Goal: Book appointment/travel/reservation

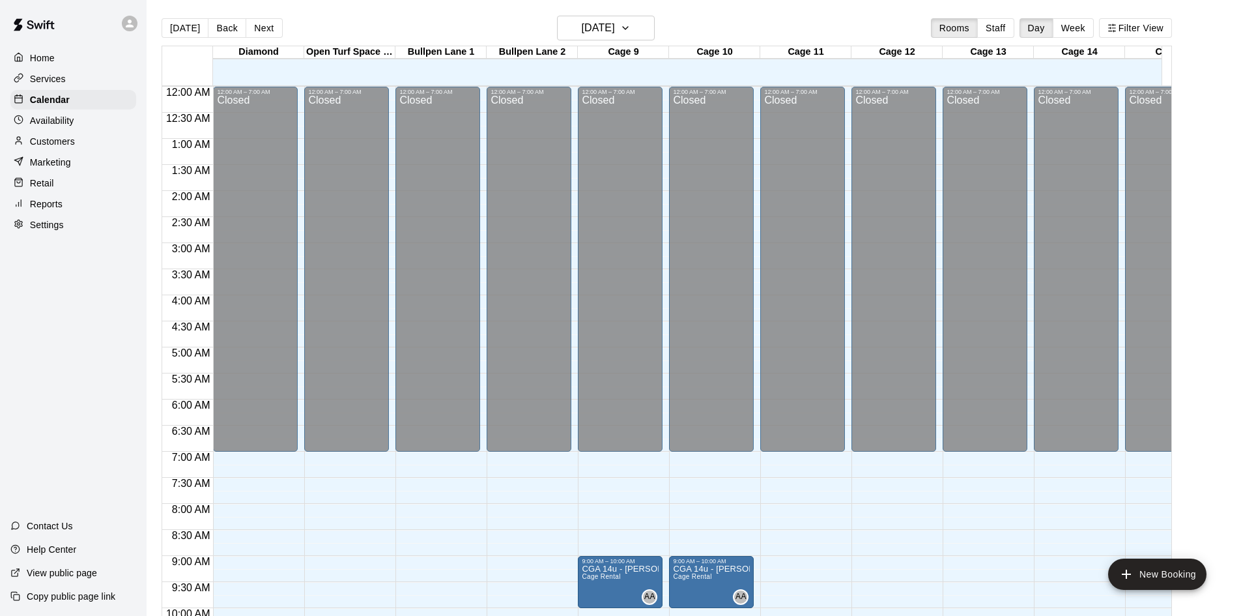
click at [1206, 311] on main "[DATE] Back [DATE][DATE] Rooms Staff Day Week Filter View Diamond 13 Sat Open T…" at bounding box center [694, 324] width 1084 height 616
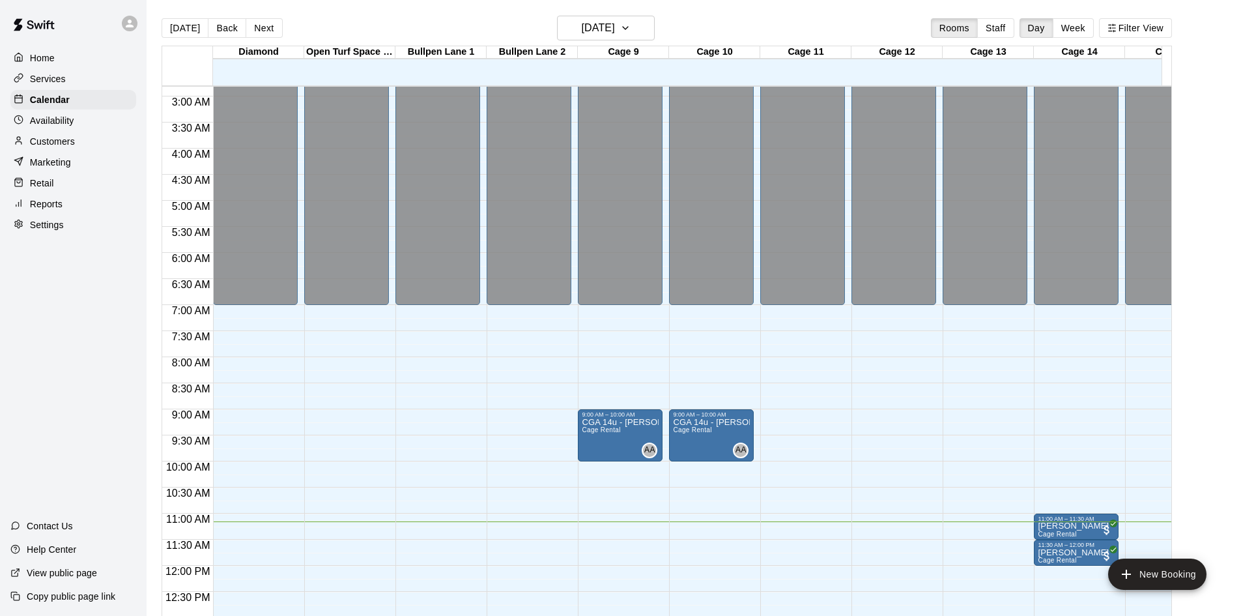
scroll to position [157, 0]
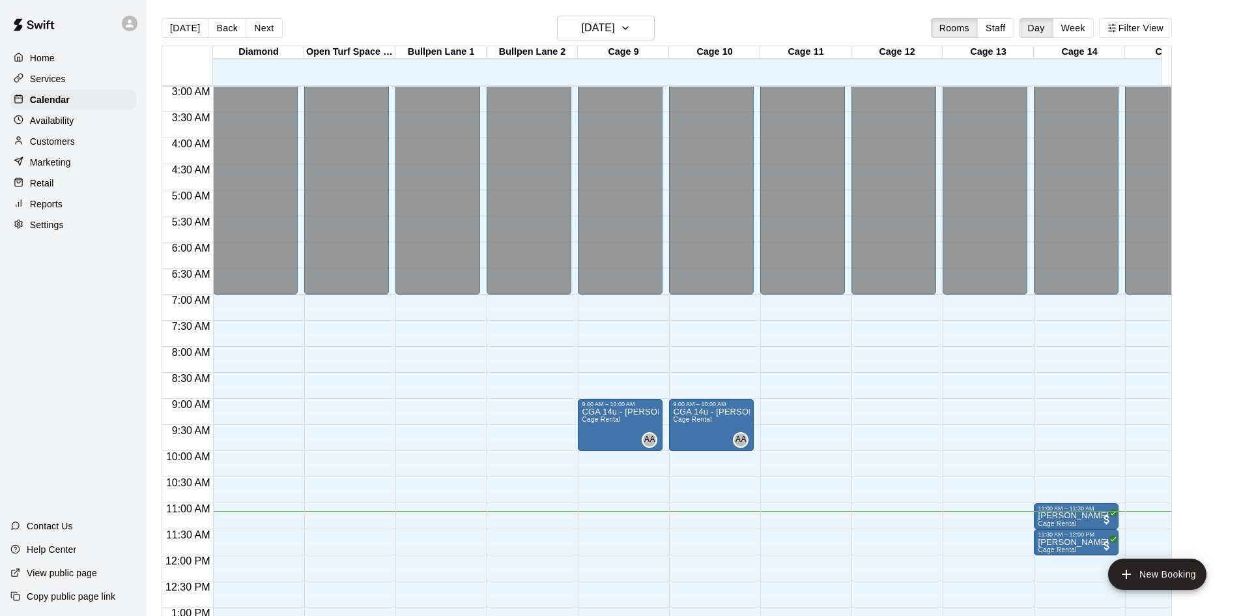
click at [47, 63] on p "Home" at bounding box center [42, 57] width 25 height 13
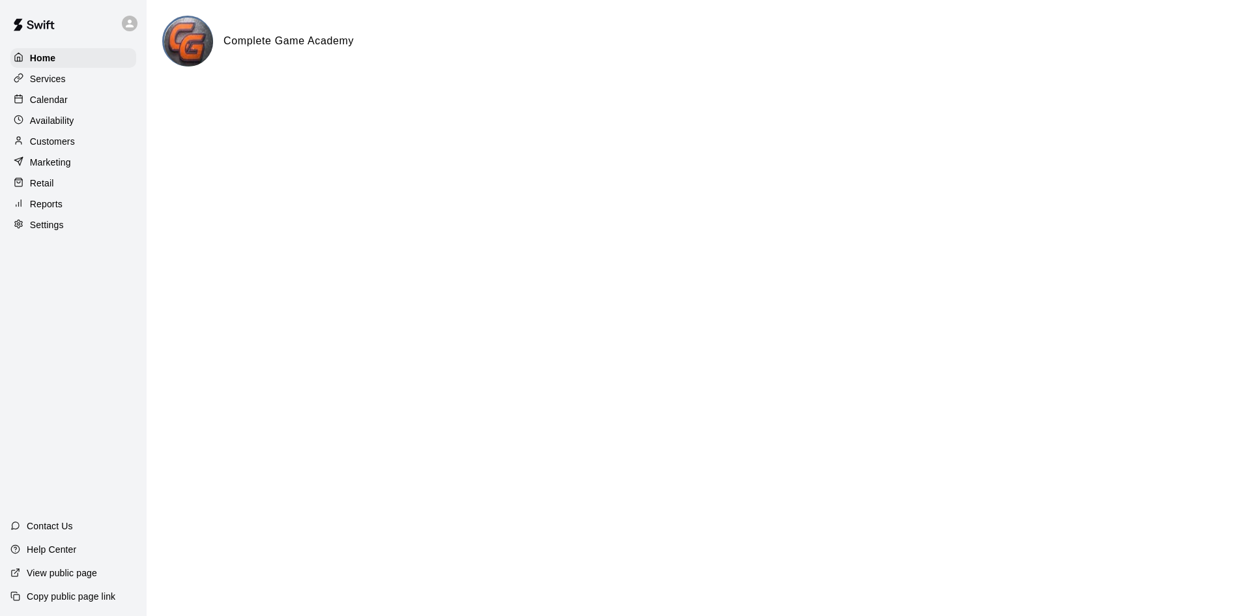
click at [49, 80] on p "Services" at bounding box center [48, 78] width 36 height 13
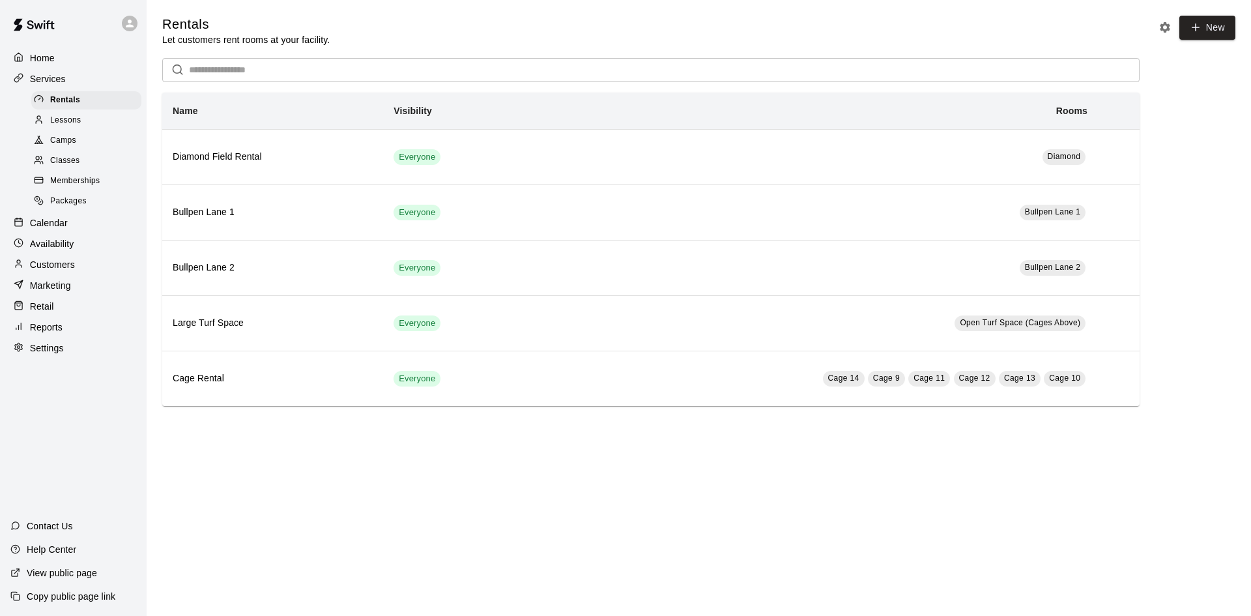
click at [68, 102] on span "Rentals" at bounding box center [65, 100] width 30 height 13
click at [55, 229] on p "Calendar" at bounding box center [49, 222] width 38 height 13
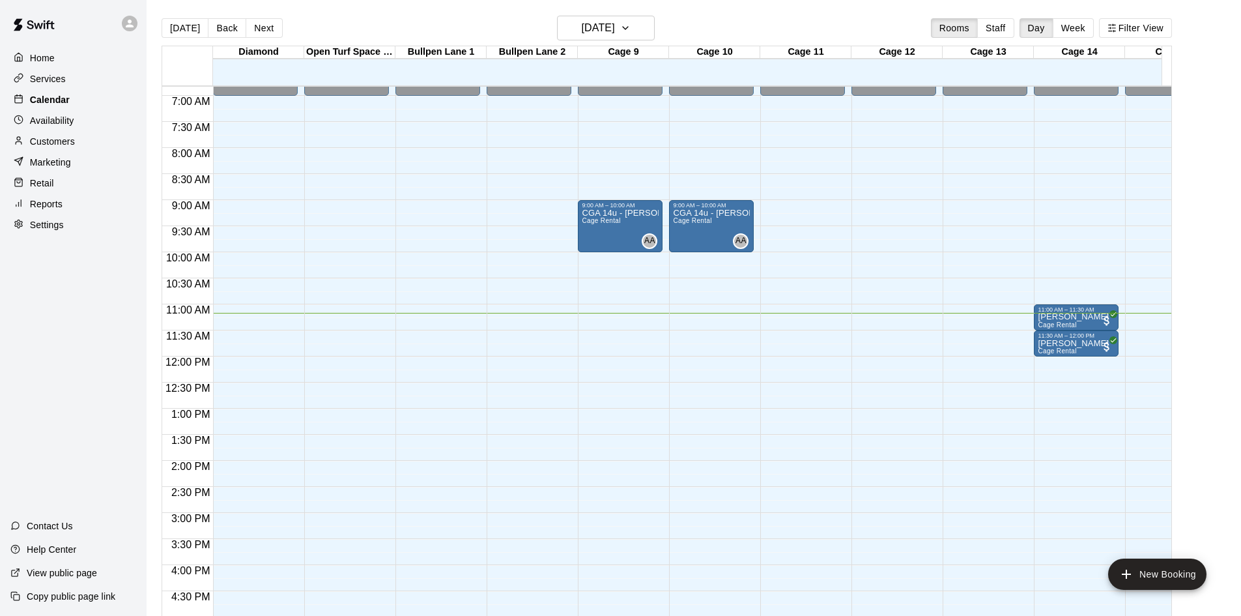
scroll to position [223, 0]
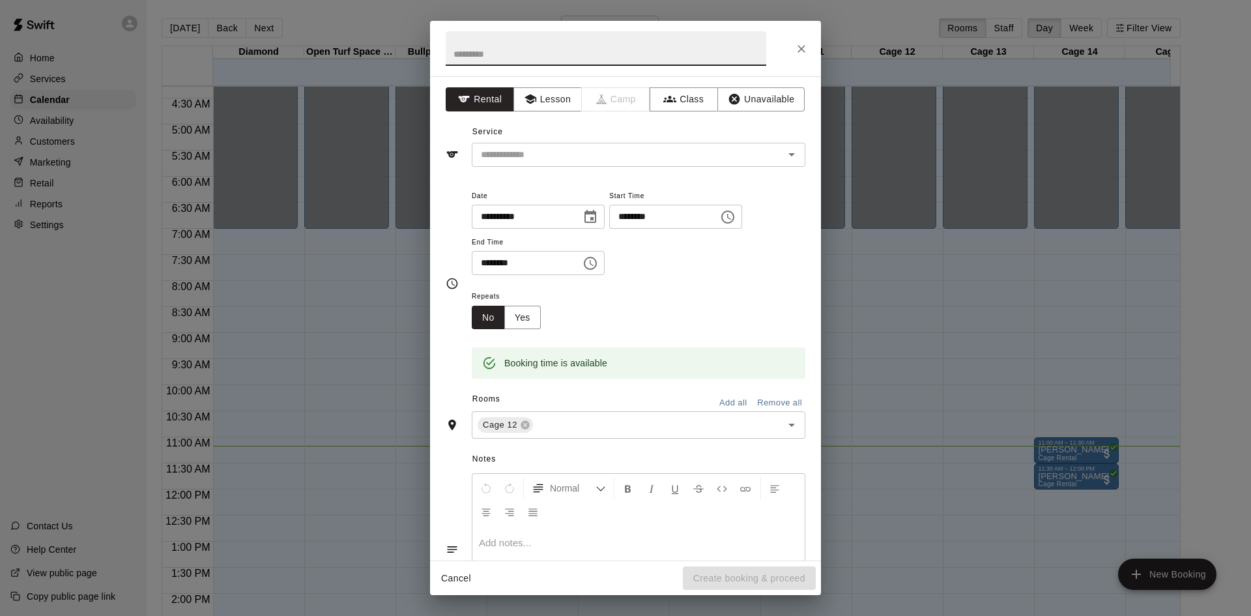
click at [900, 301] on div "**********" at bounding box center [625, 308] width 1251 height 616
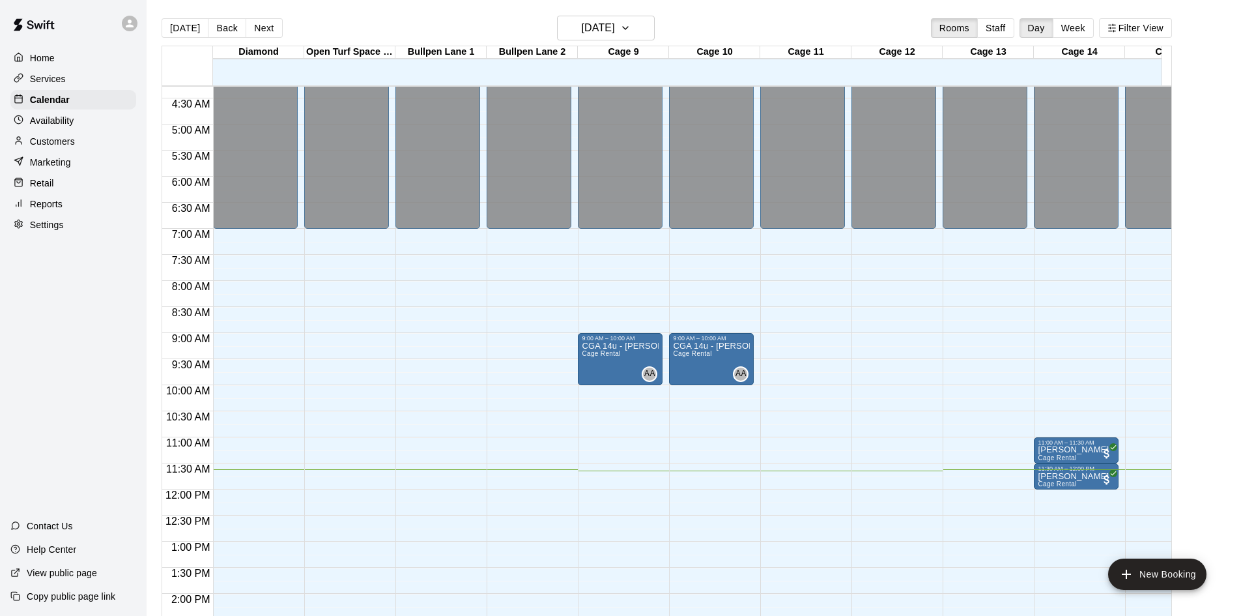
click at [1014, 51] on div "Cage 13" at bounding box center [988, 52] width 91 height 12
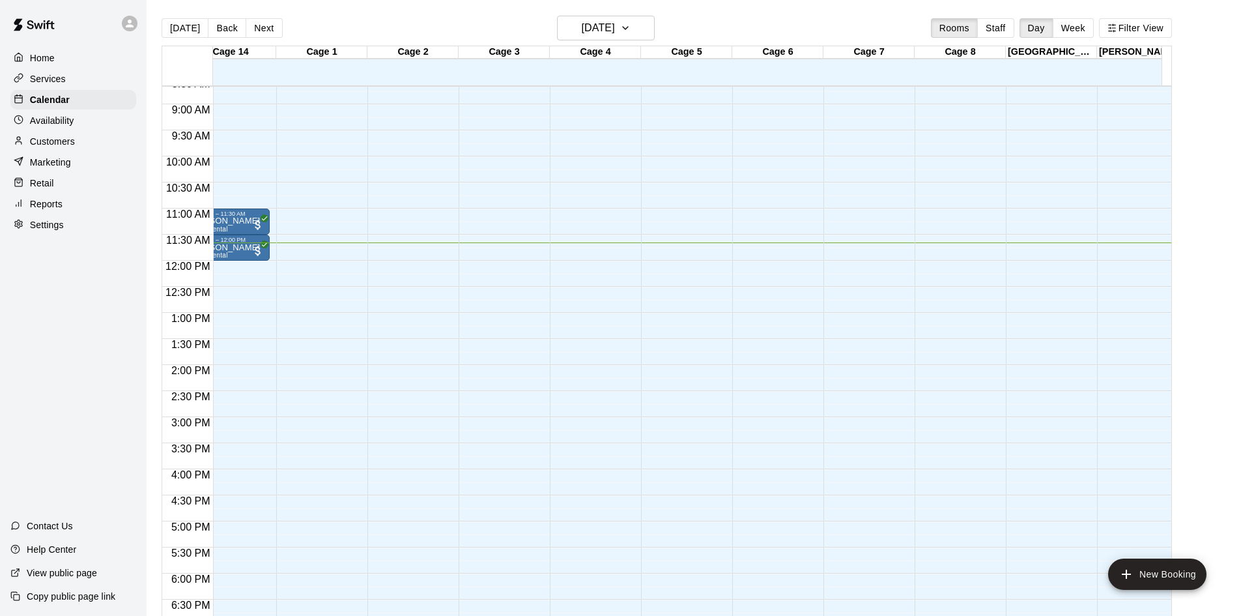
scroll to position [452, 496]
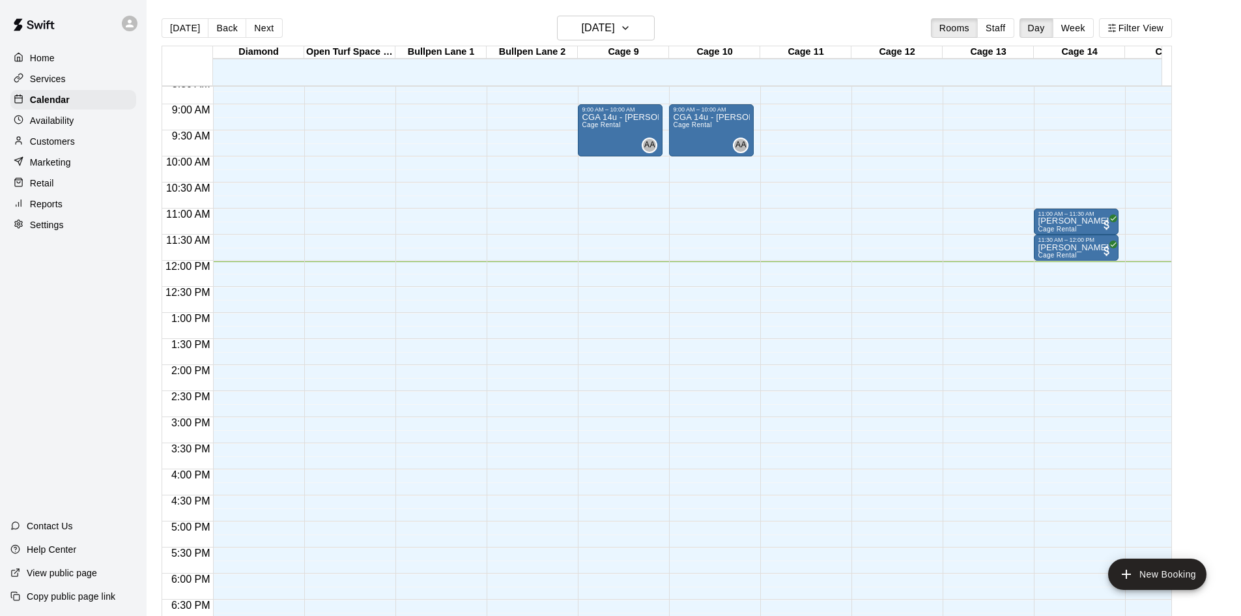
click at [1014, 51] on div "Cage 13" at bounding box center [988, 52] width 91 height 12
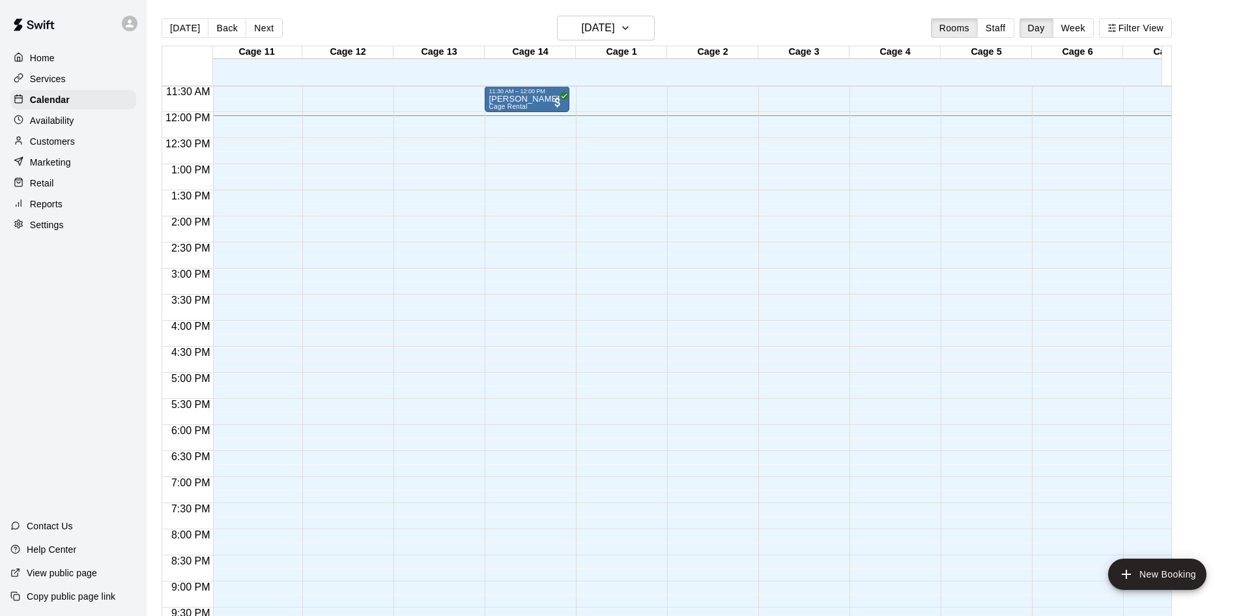
scroll to position [0, 355]
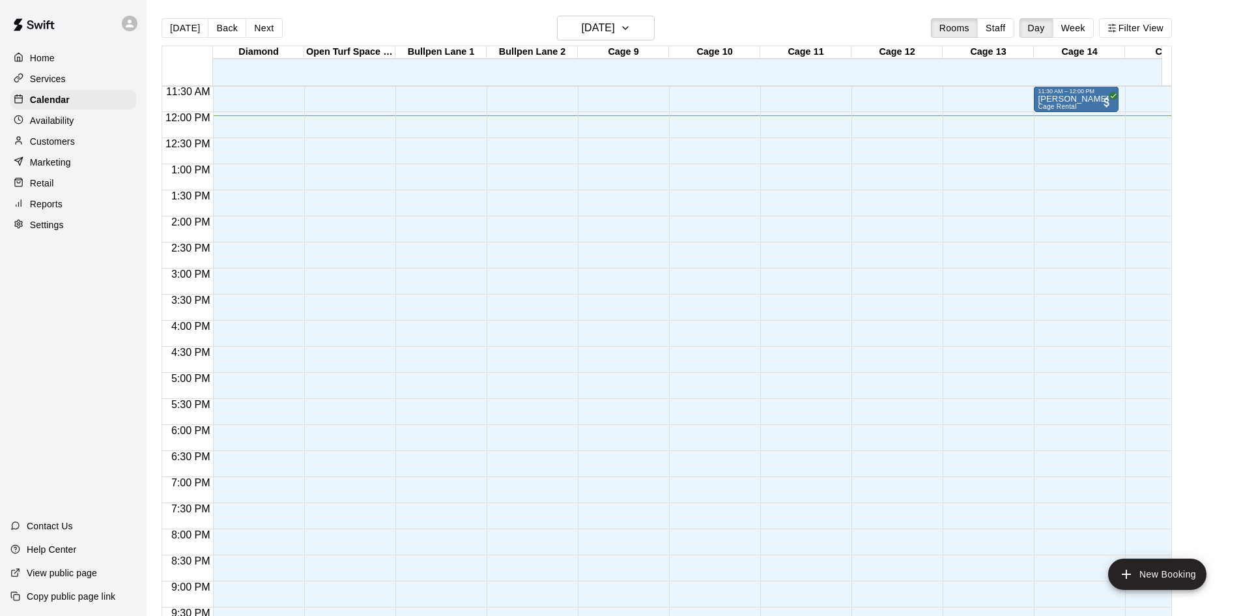
click at [911, 404] on div "12:00 AM – 7:00 AM Closed 10:00 PM – 11:59 PM Closed" at bounding box center [894, 112] width 85 height 1251
